Goal: Task Accomplishment & Management: Use online tool/utility

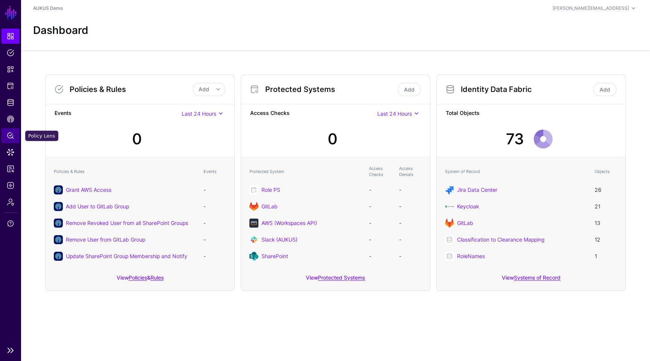
click at [11, 130] on link "Policy Lens" at bounding box center [11, 135] width 18 height 15
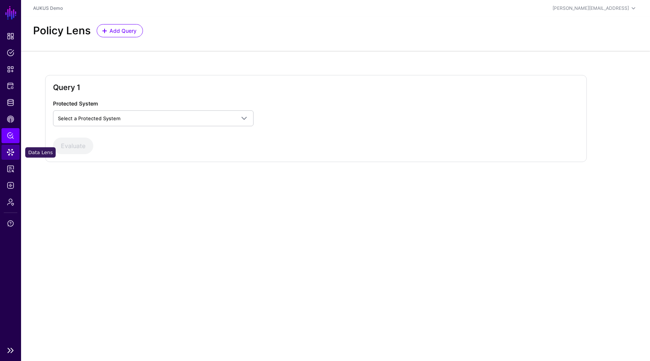
click at [11, 148] on link "Data Lens" at bounding box center [11, 152] width 18 height 15
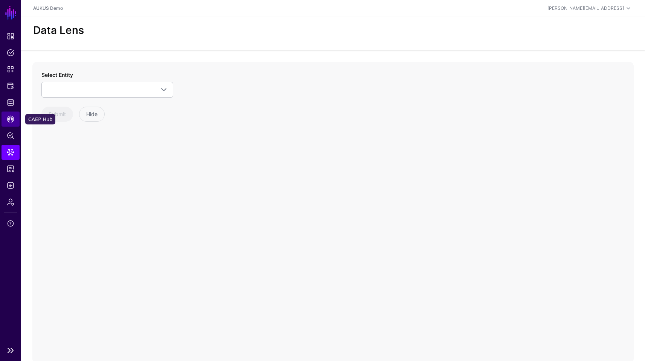
click at [11, 114] on link "CAEP Hub" at bounding box center [11, 118] width 18 height 15
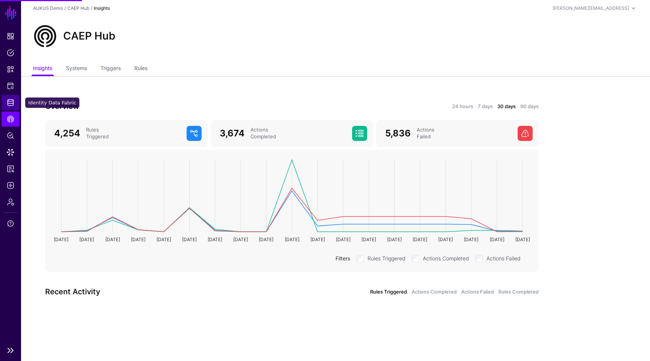
click at [12, 102] on span "Identity Data Fabric" at bounding box center [11, 103] width 8 height 8
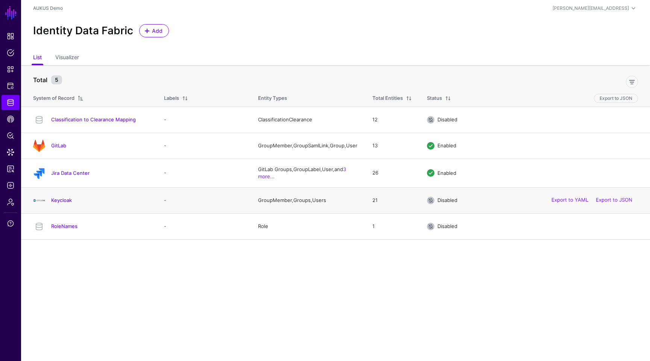
click at [447, 202] on span "Disabled" at bounding box center [448, 200] width 20 height 6
click at [65, 201] on link "Keycloak" at bounding box center [61, 200] width 21 height 6
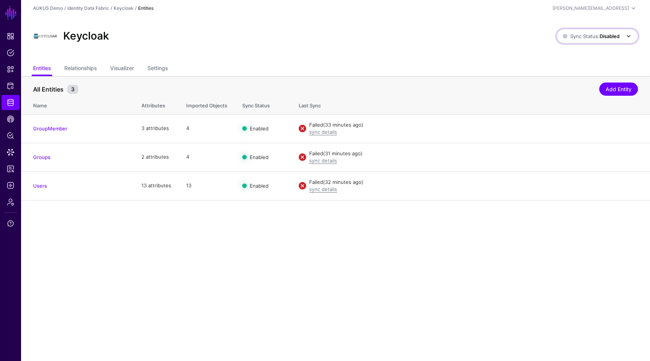
click at [587, 30] on link "Sync Status: Disabled" at bounding box center [597, 36] width 81 height 14
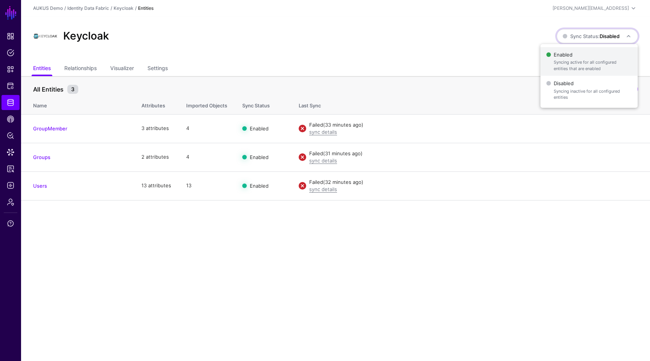
click at [581, 54] on span "Enabled Syncing active for all configured entities that are enabled" at bounding box center [588, 61] width 85 height 24
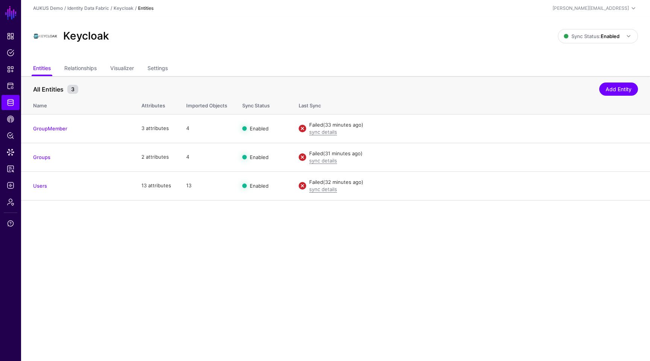
click at [457, 264] on main "SGNL Dashboard Policies Snippets Protected Systems Identity Data Fabric CAEP Hu…" at bounding box center [325, 180] width 650 height 361
click at [288, 262] on main "SGNL Dashboard Policies Snippets Protected Systems Identity Data Fabric CAEP Hu…" at bounding box center [325, 180] width 650 height 361
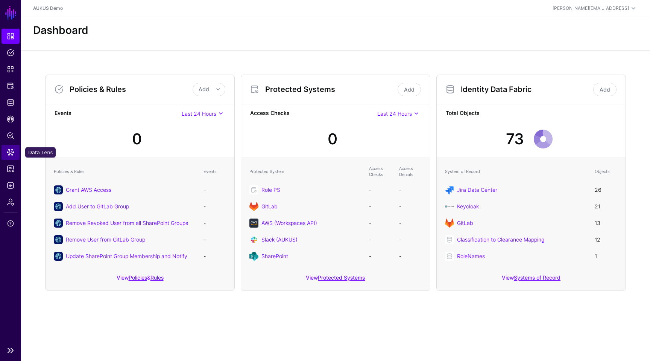
click at [15, 155] on link "Data Lens" at bounding box center [11, 152] width 18 height 15
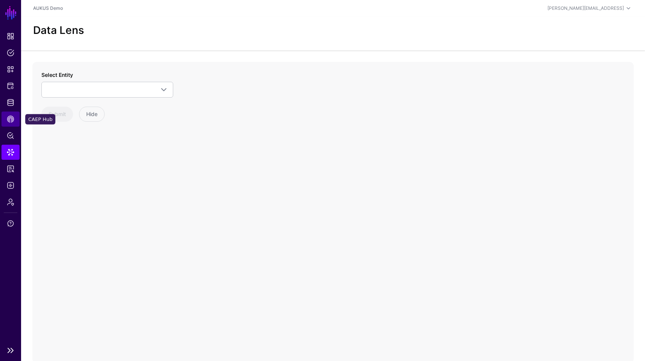
click at [10, 118] on span "CAEP Hub" at bounding box center [11, 119] width 8 height 8
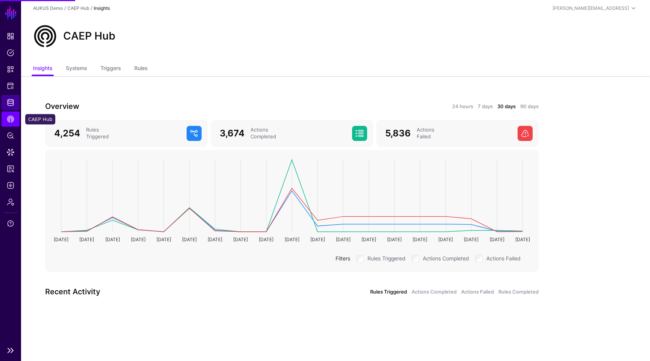
click at [11, 97] on link "Identity Data Fabric" at bounding box center [11, 102] width 18 height 15
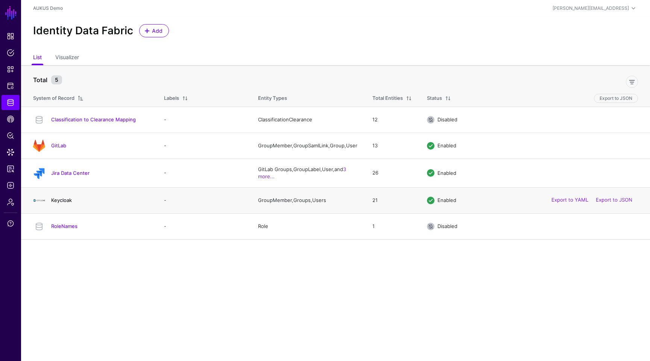
click at [68, 201] on link "Keycloak" at bounding box center [61, 200] width 21 height 6
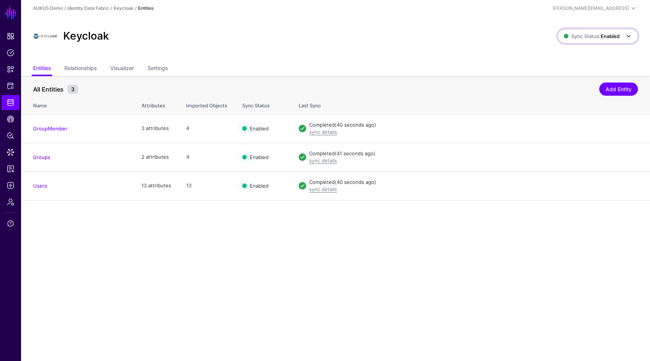
click at [581, 38] on span "Sync Status: Enabled" at bounding box center [592, 36] width 56 height 6
click at [563, 97] on span "Syncing inactive for all configured entities" at bounding box center [594, 94] width 77 height 12
click at [12, 105] on span "Identity Data Fabric" at bounding box center [11, 103] width 8 height 8
